Goal: Information Seeking & Learning: Learn about a topic

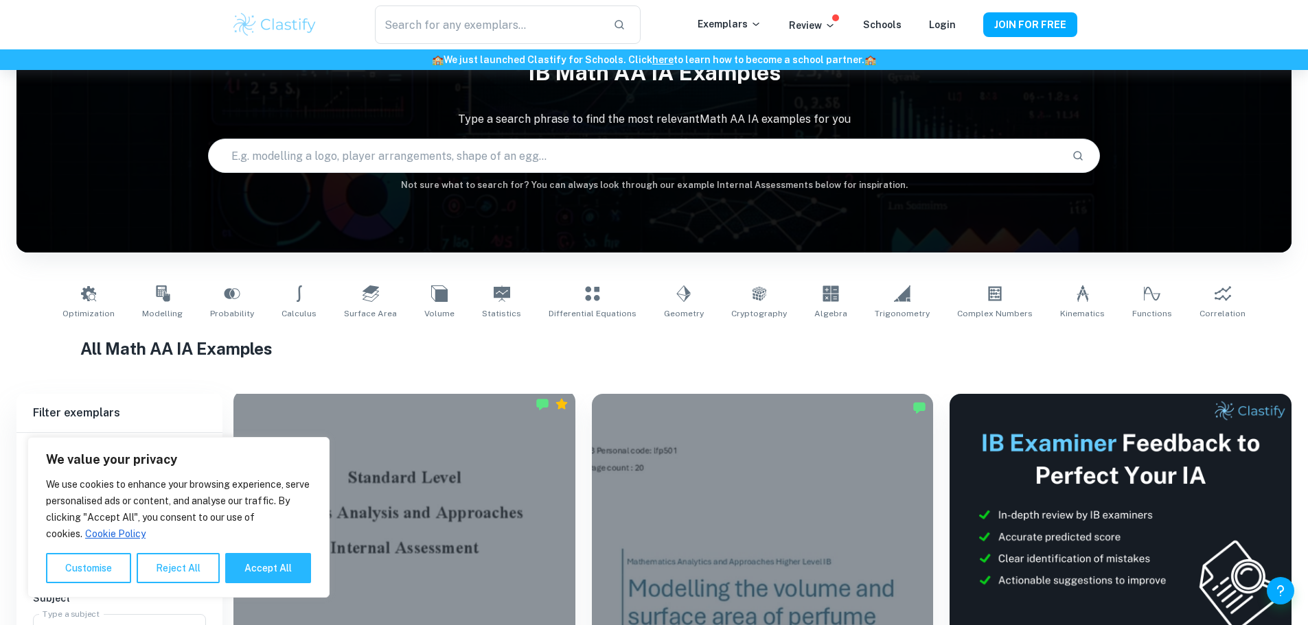
scroll to position [206, 0]
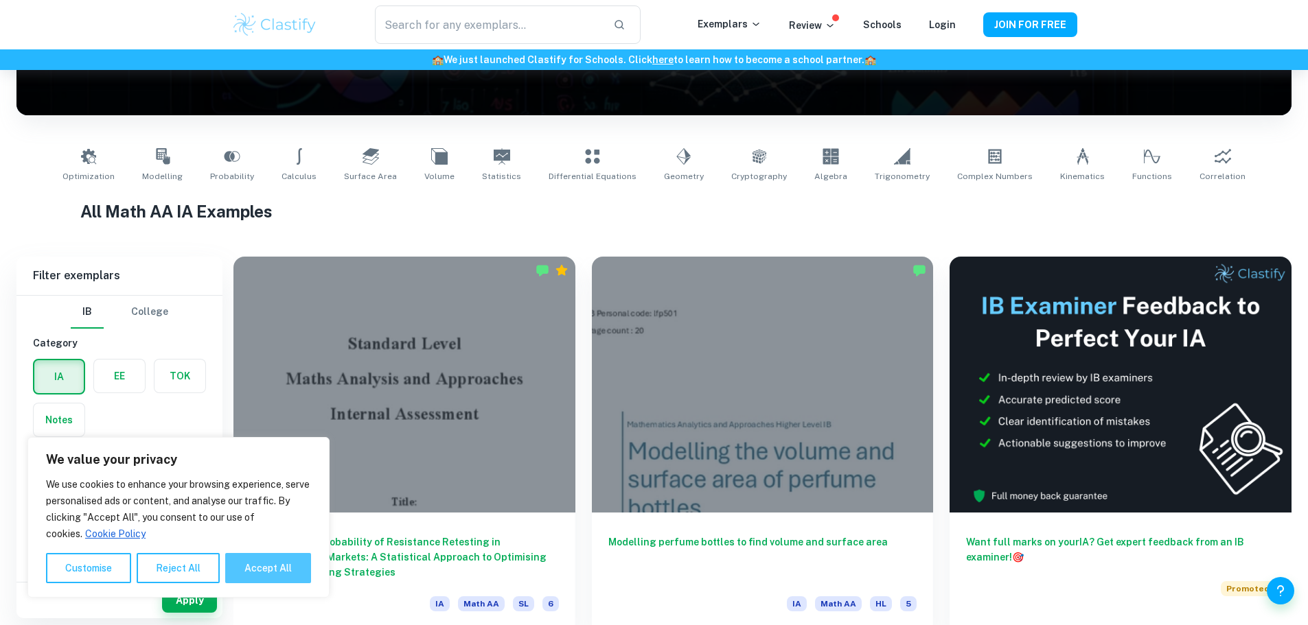
click at [253, 566] on button "Accept All" at bounding box center [268, 568] width 86 height 30
checkbox input "true"
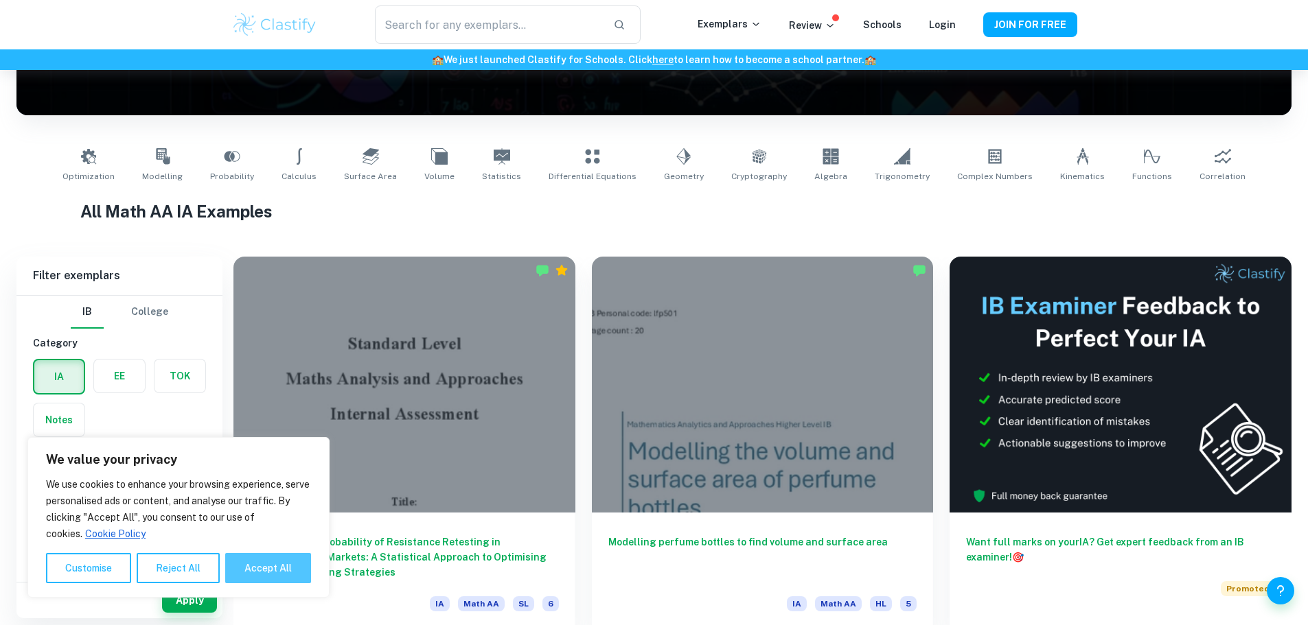
checkbox input "true"
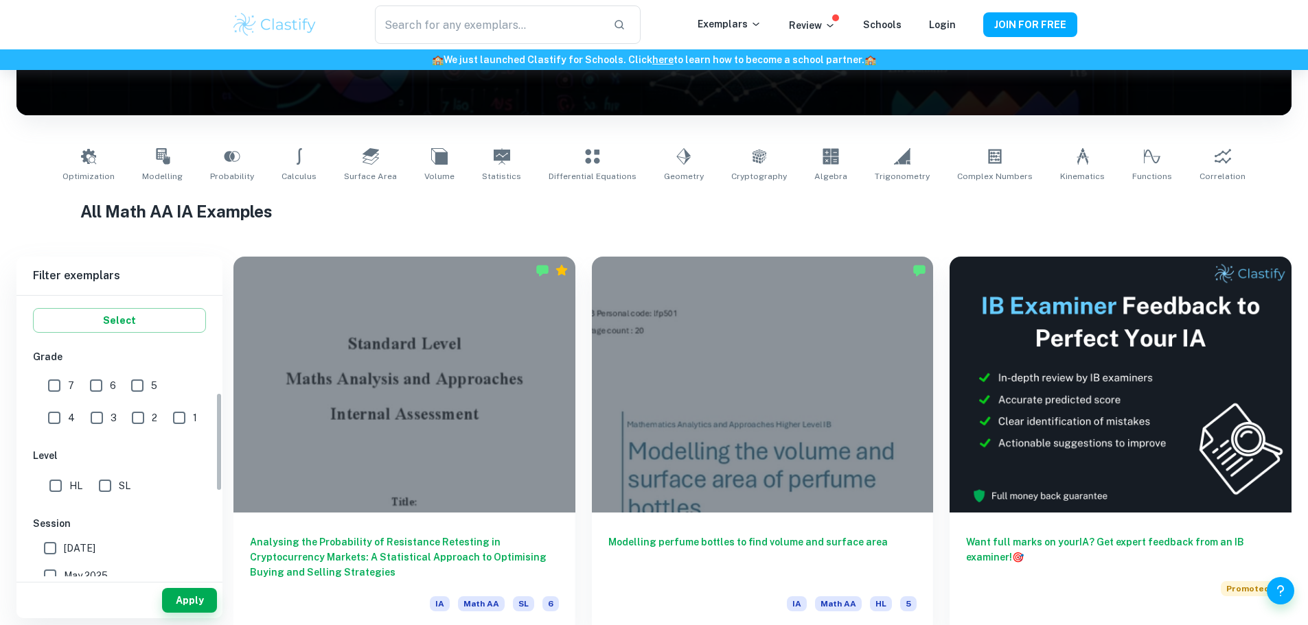
scroll to position [275, 0]
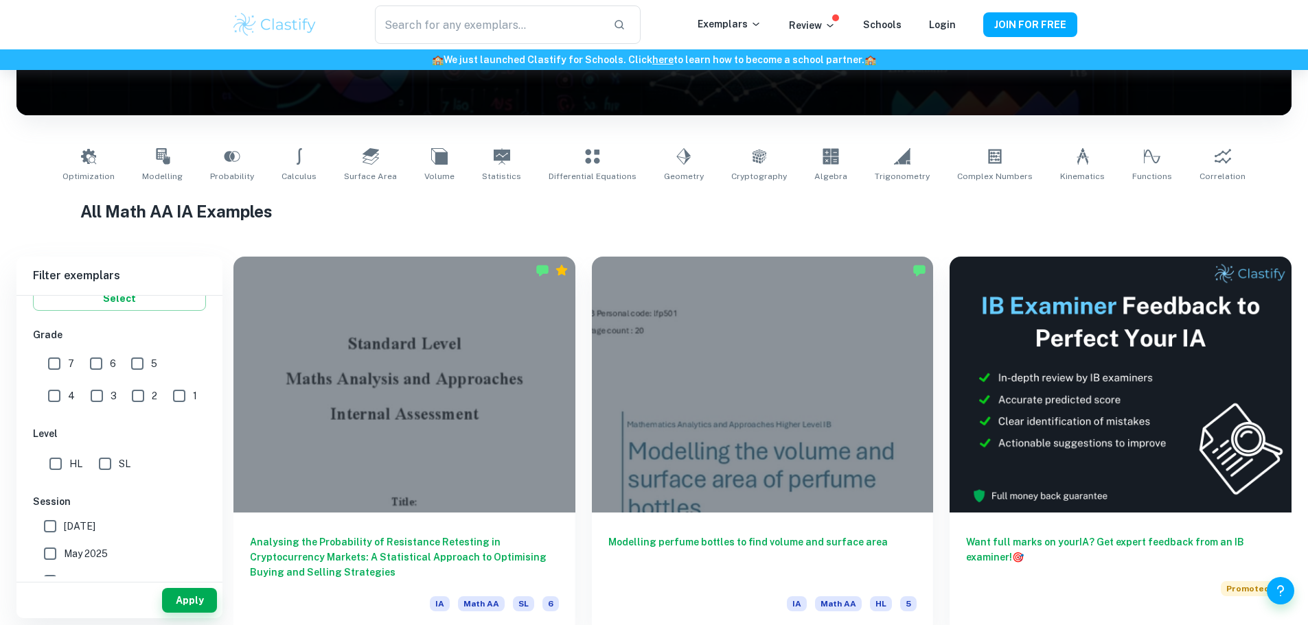
click at [112, 463] on input "SL" at bounding box center [104, 463] width 27 height 27
checkbox input "true"
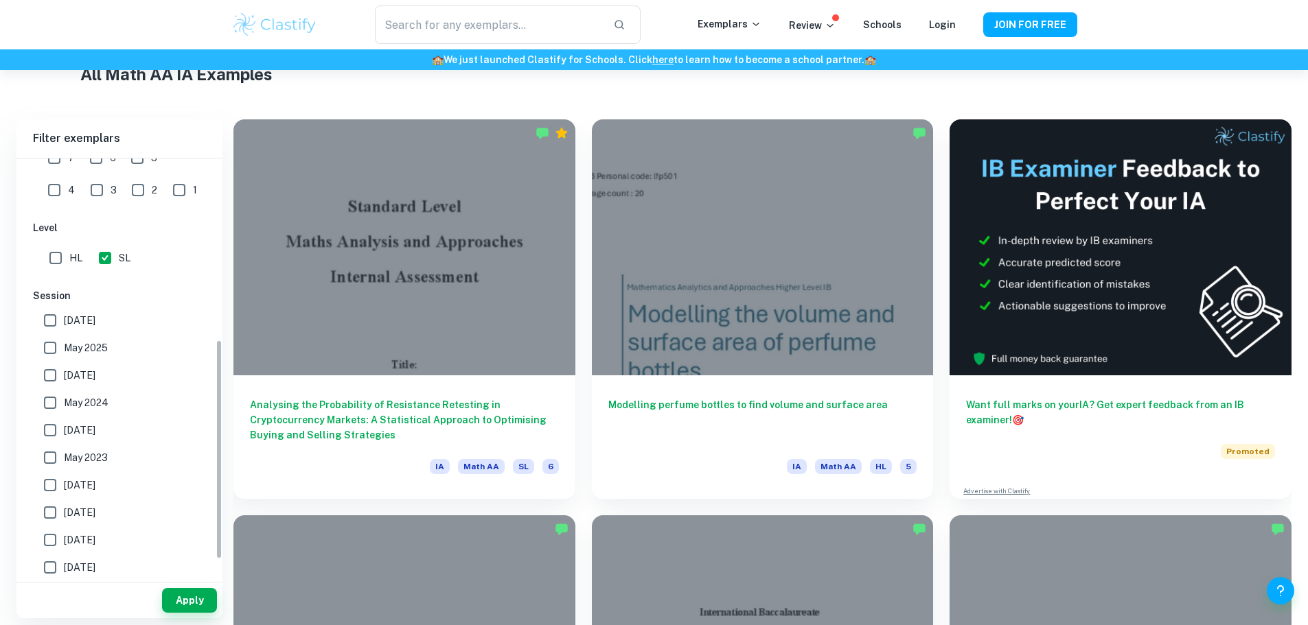
scroll to position [376, 0]
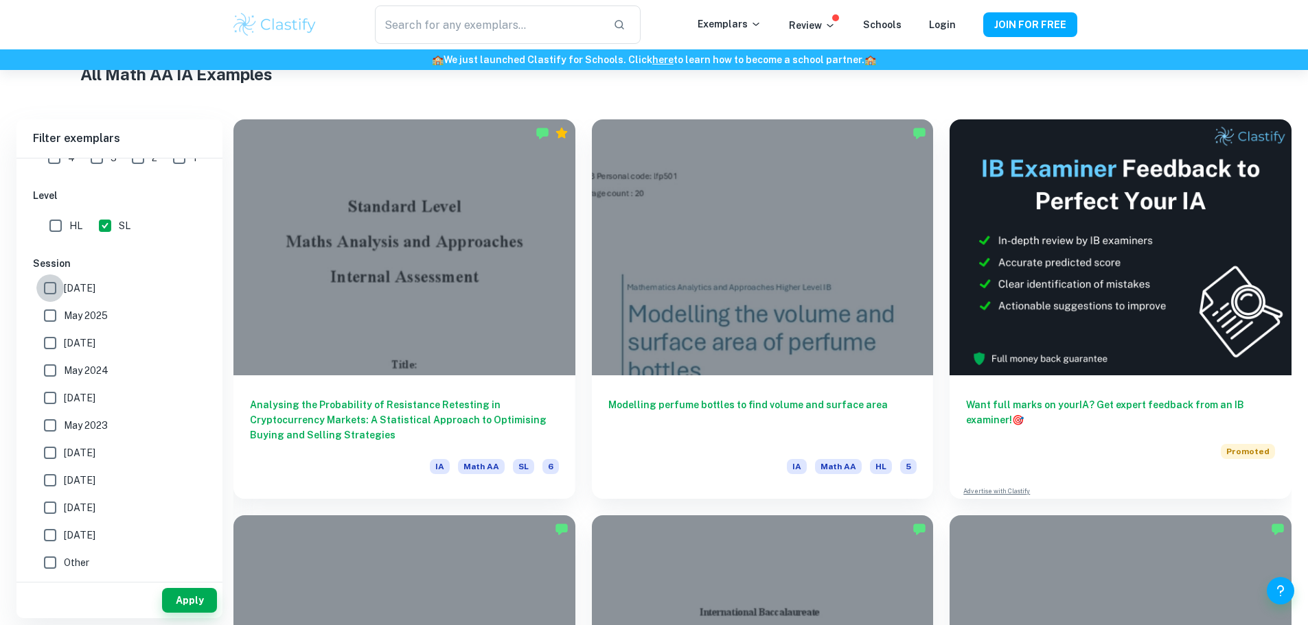
click at [58, 286] on input "[DATE]" at bounding box center [49, 288] width 27 height 27
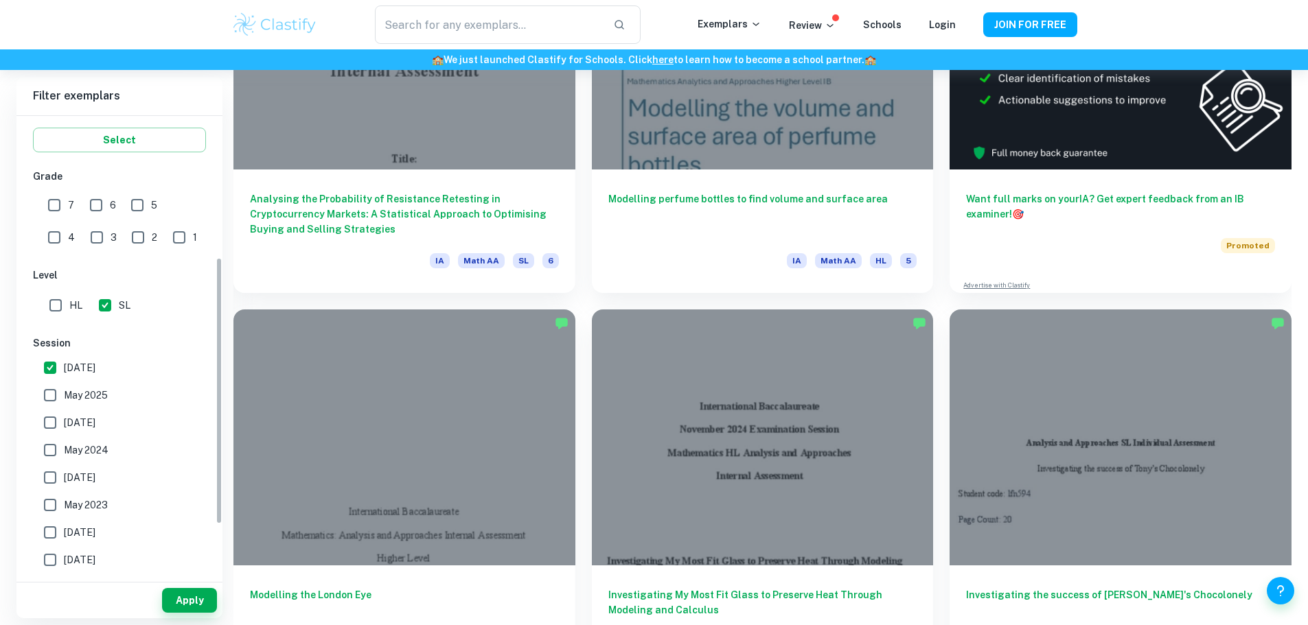
scroll to position [333, 0]
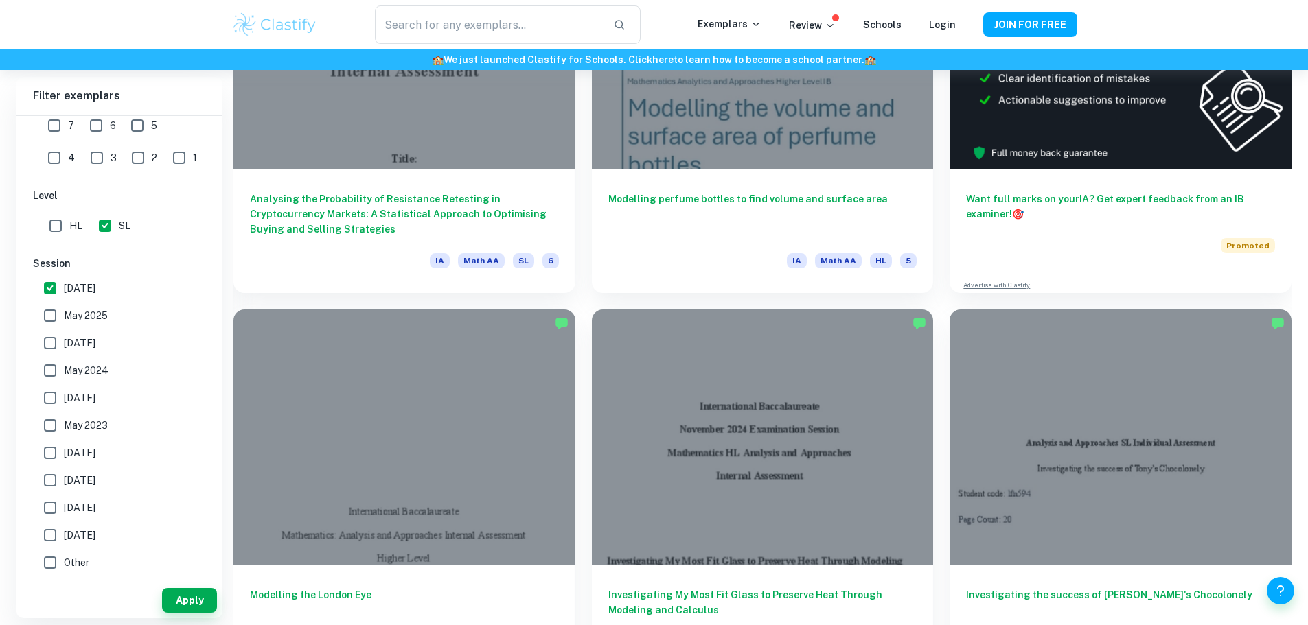
drag, startPoint x: 106, startPoint y: 286, endPoint x: 106, endPoint y: 295, distance: 8.9
click at [95, 286] on span "[DATE]" at bounding box center [80, 288] width 32 height 15
click at [78, 289] on span "[DATE]" at bounding box center [80, 288] width 32 height 15
click at [64, 289] on input "[DATE]" at bounding box center [49, 288] width 27 height 27
checkbox input "false"
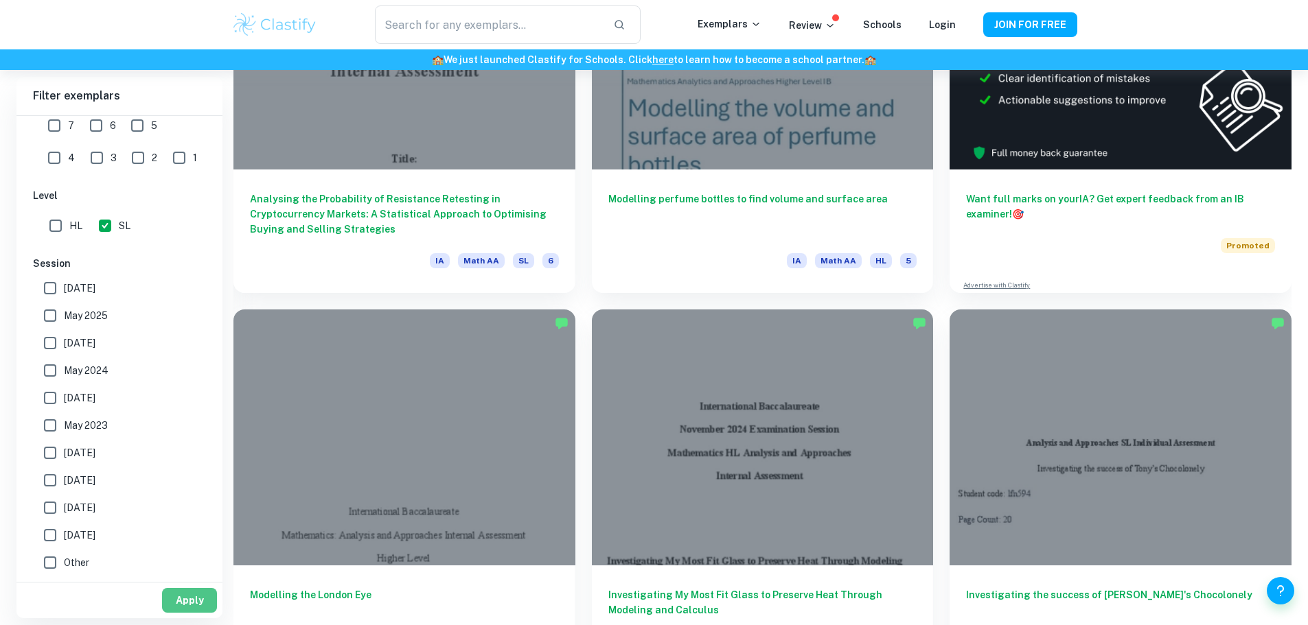
click at [190, 600] on button "Apply" at bounding box center [189, 600] width 55 height 25
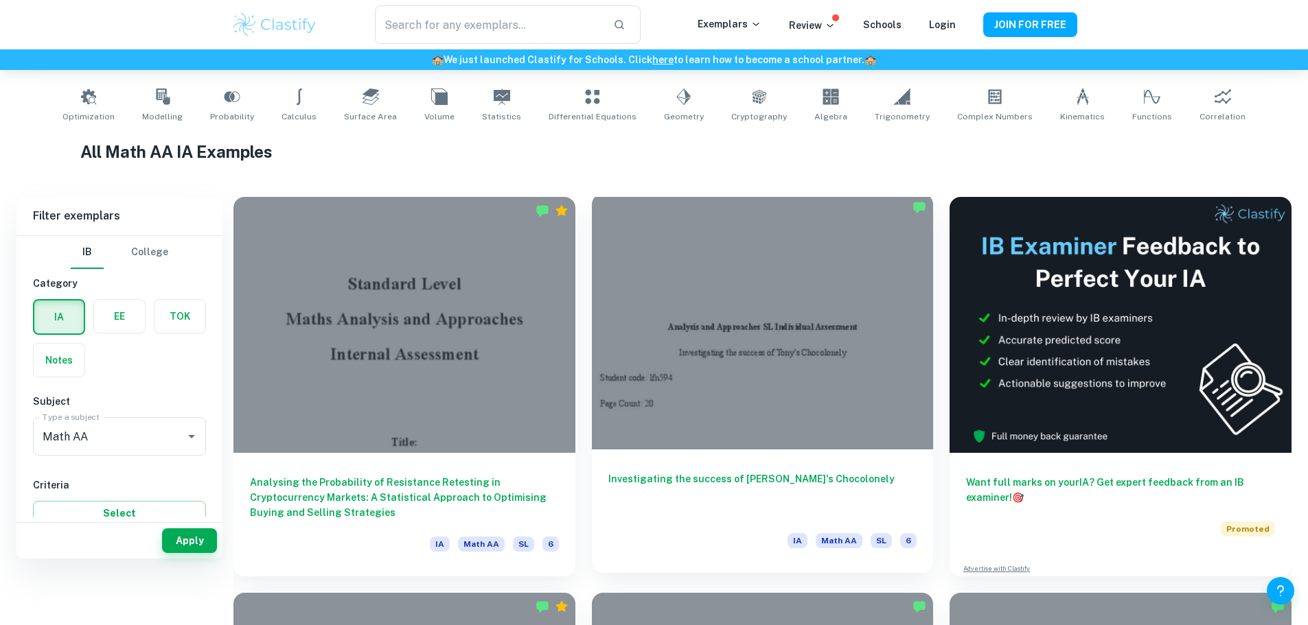
scroll to position [206, 0]
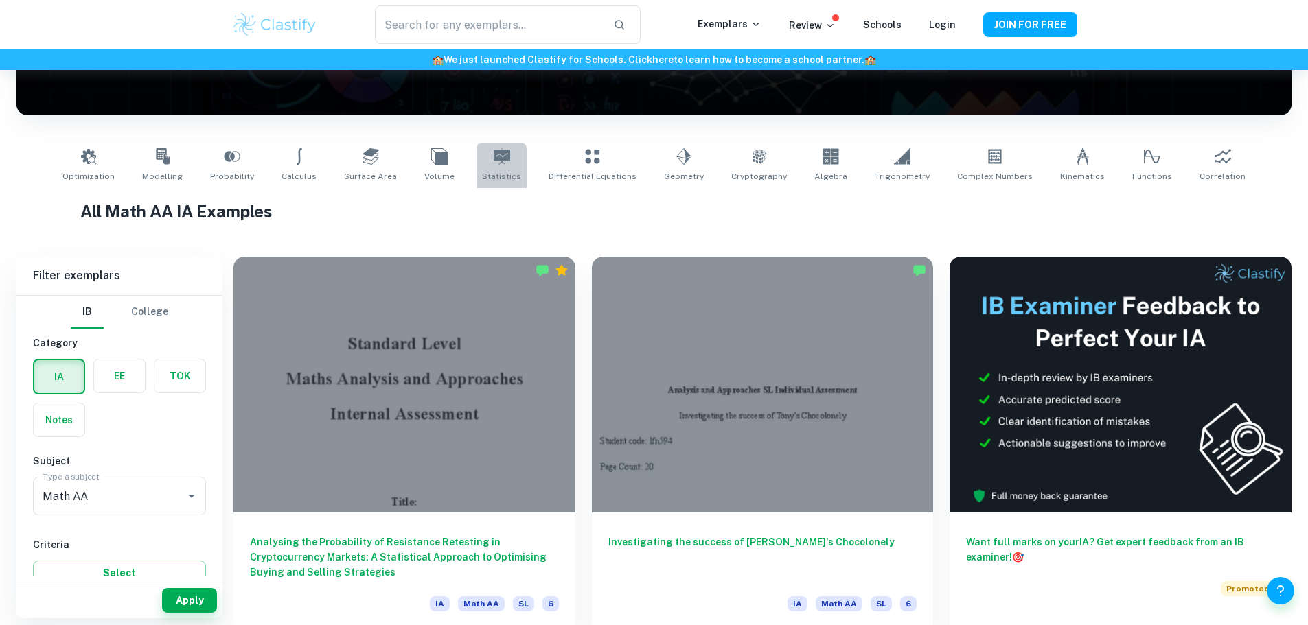
click at [502, 171] on span "Statistics" at bounding box center [501, 176] width 39 height 12
type input "Statistics"
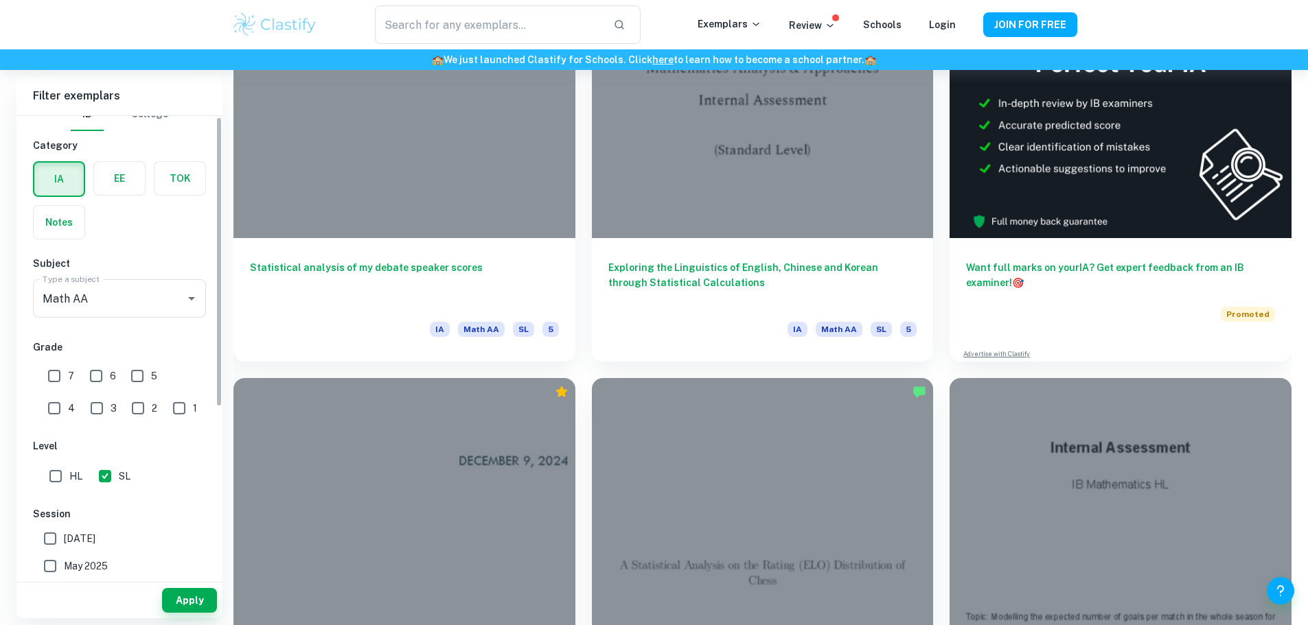
scroll to position [69, 0]
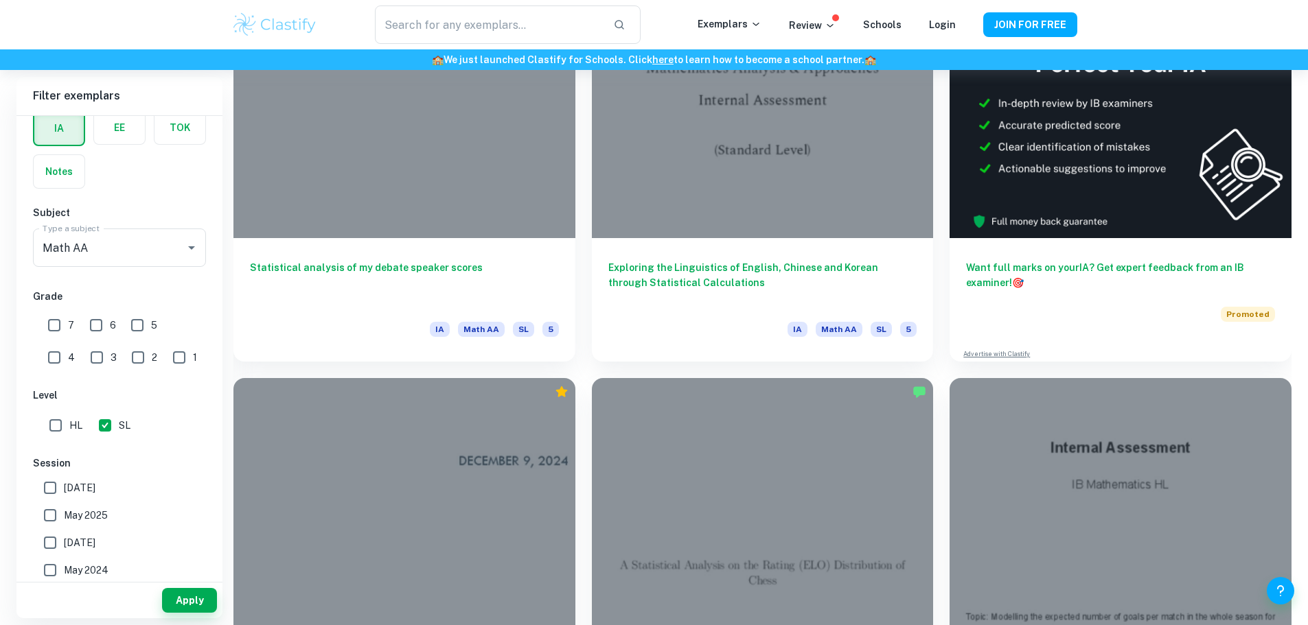
click at [98, 328] on input "6" at bounding box center [95, 325] width 27 height 27
checkbox input "true"
click at [51, 328] on input "7" at bounding box center [54, 325] width 27 height 27
checkbox input "true"
click at [211, 596] on button "Apply" at bounding box center [189, 600] width 55 height 25
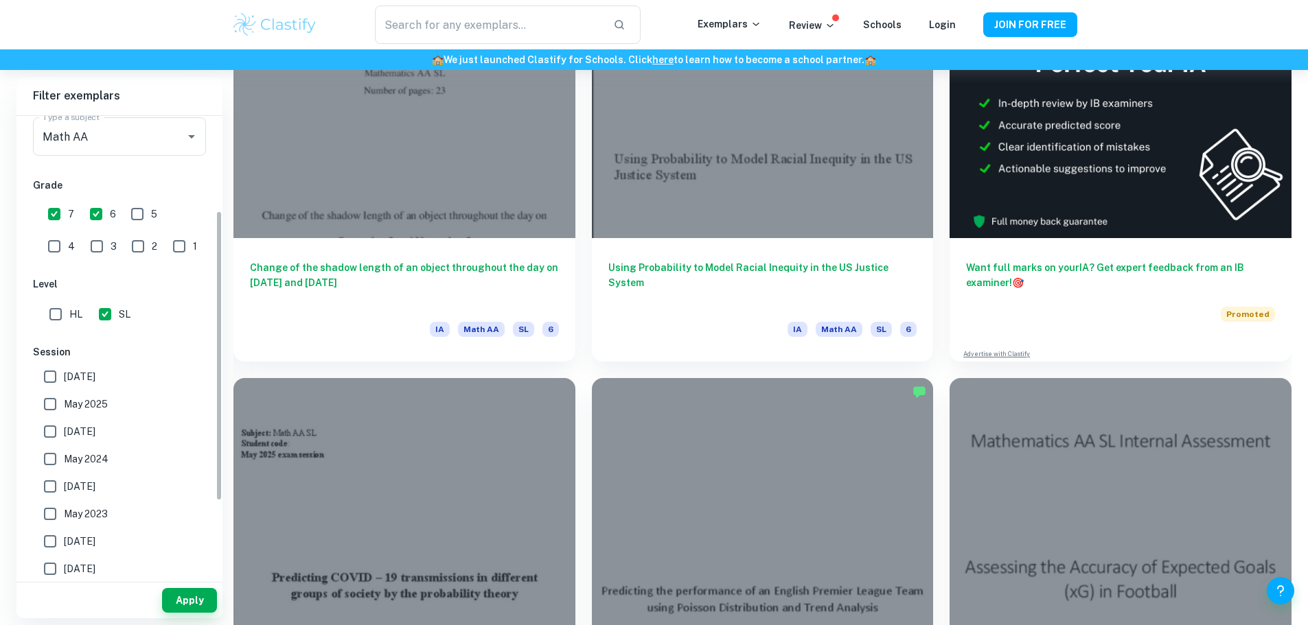
scroll to position [206, 0]
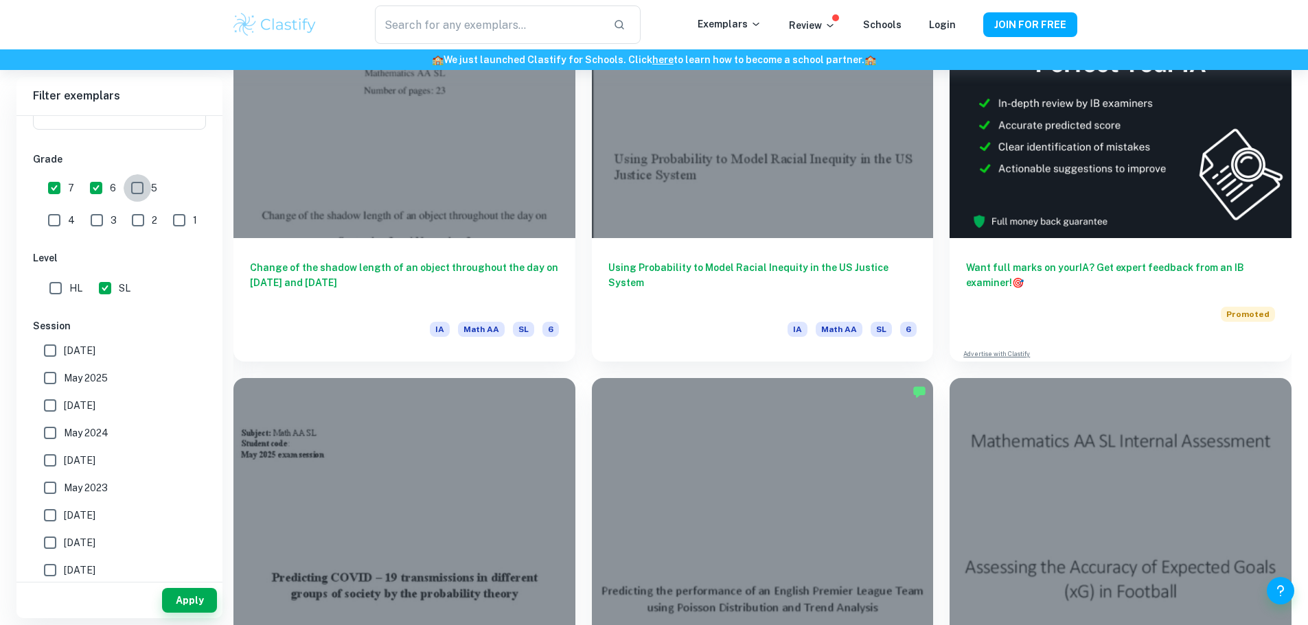
click at [138, 187] on input "5" at bounding box center [137, 187] width 27 height 27
click at [191, 596] on button "Apply" at bounding box center [189, 600] width 55 height 25
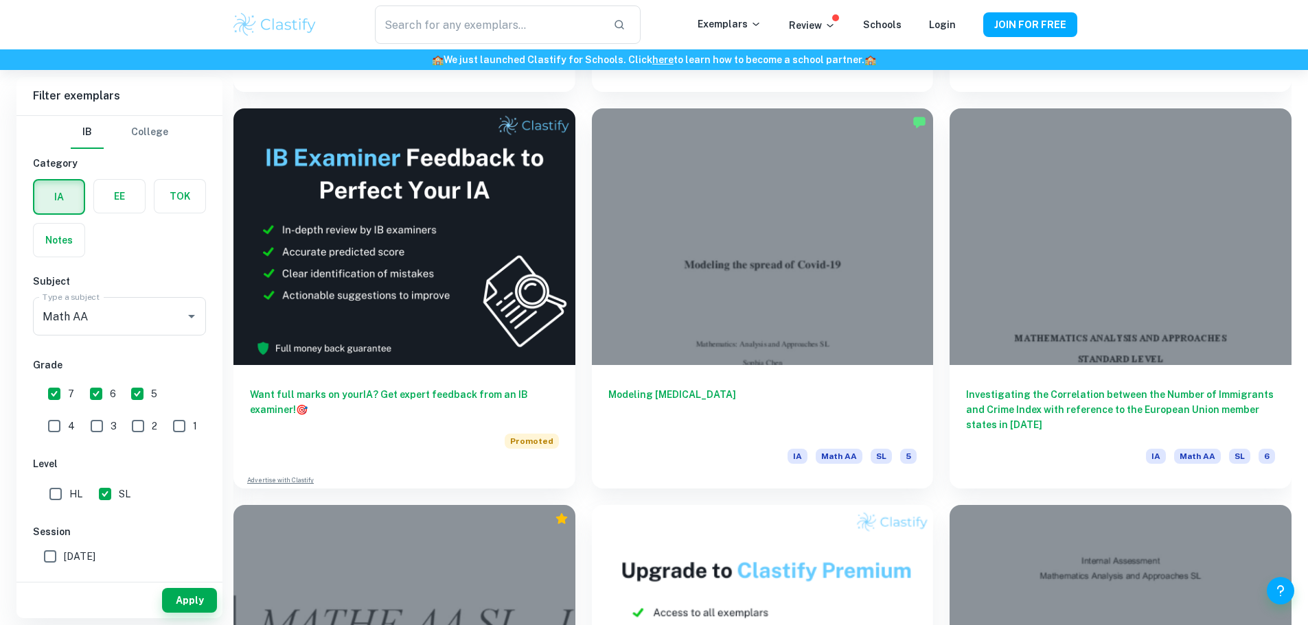
scroll to position [2884, 0]
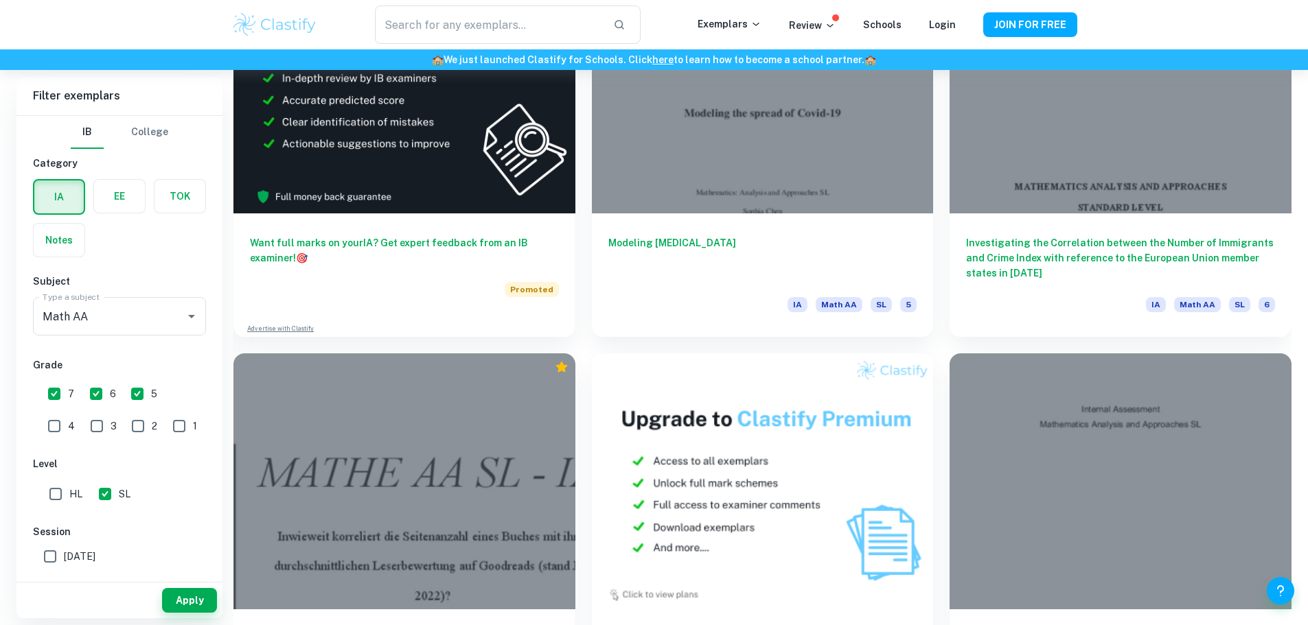
click at [141, 393] on input "5" at bounding box center [137, 393] width 27 height 27
checkbox input "false"
click at [196, 596] on button "Apply" at bounding box center [189, 600] width 55 height 25
